Goal: Information Seeking & Learning: Learn about a topic

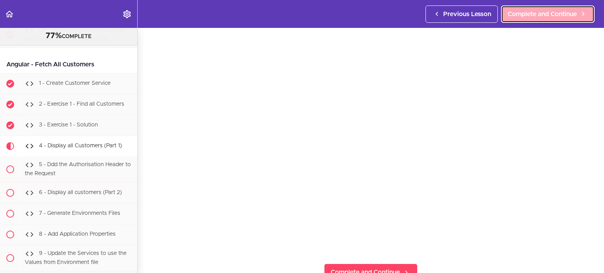
click at [588, 12] on link "Complete and Continue" at bounding box center [548, 14] width 94 height 17
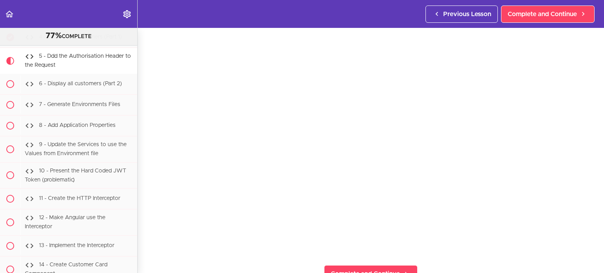
scroll to position [54, 0]
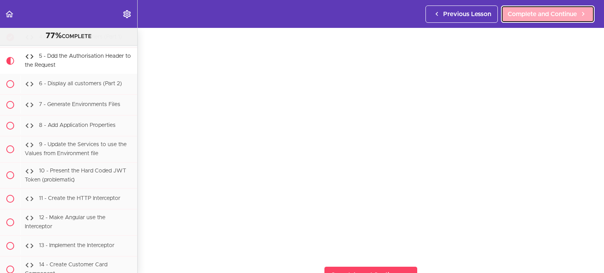
click at [540, 20] on link "Complete and Continue" at bounding box center [548, 14] width 94 height 17
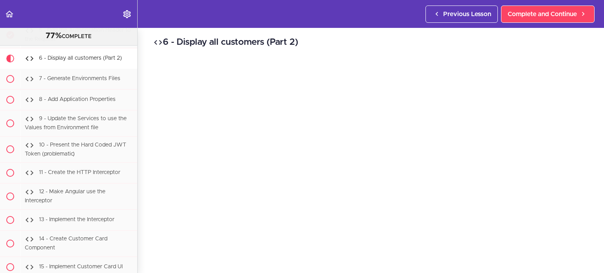
scroll to position [55, 0]
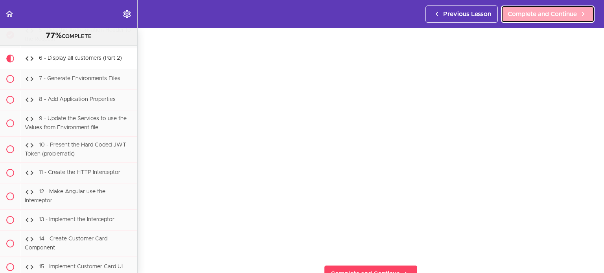
click at [582, 17] on icon at bounding box center [582, 14] width 9 height 8
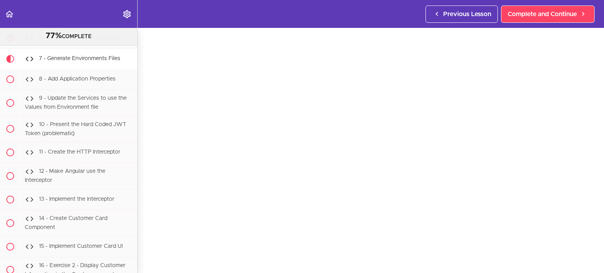
scroll to position [46, 0]
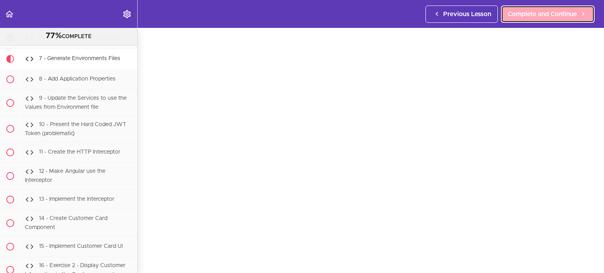
click at [549, 9] on link "Complete and Continue" at bounding box center [548, 14] width 94 height 17
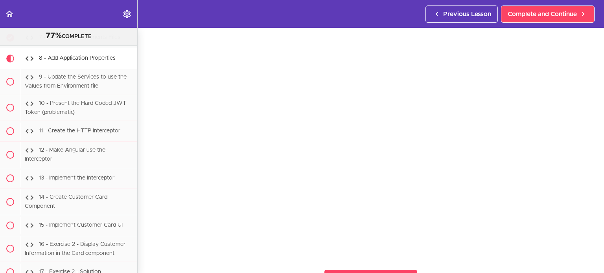
scroll to position [50, 0]
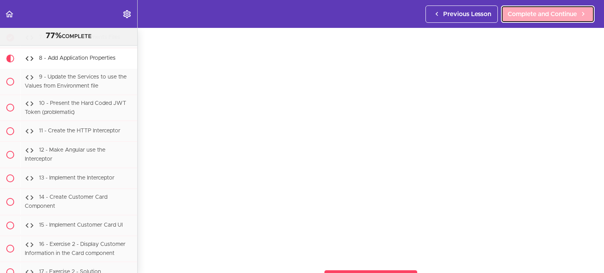
click at [533, 16] on span "Complete and Continue" at bounding box center [541, 13] width 69 height 9
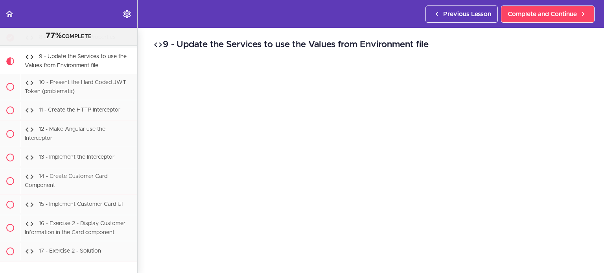
scroll to position [36, 0]
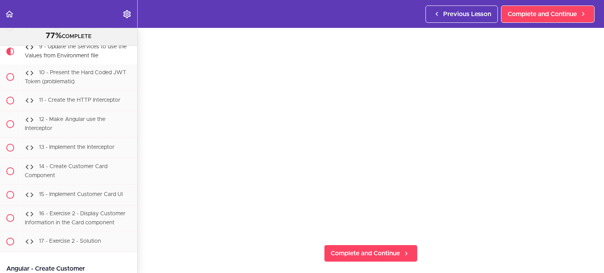
scroll to position [76, 0]
